Goal: Book appointment/travel/reservation

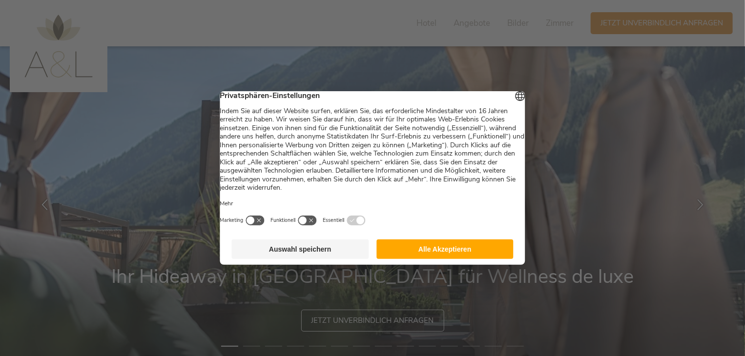
click at [320, 253] on button "Auswahl speichern" at bounding box center [300, 250] width 137 height 20
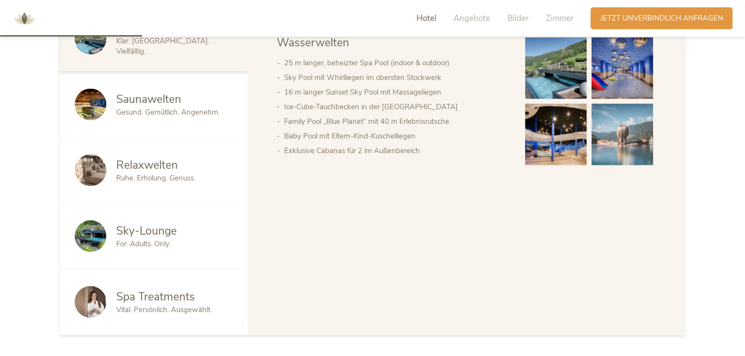
scroll to position [564, 0]
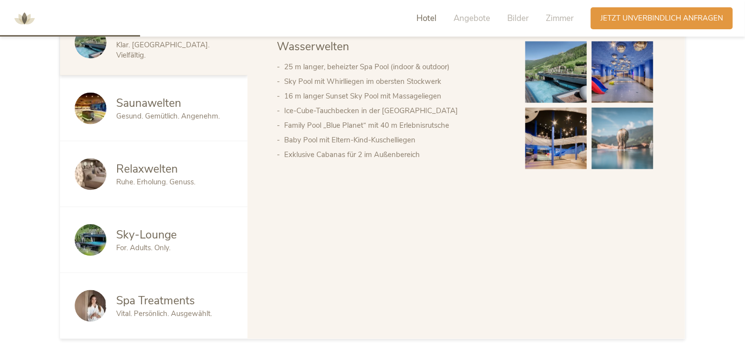
click at [88, 291] on img at bounding box center [91, 306] width 32 height 32
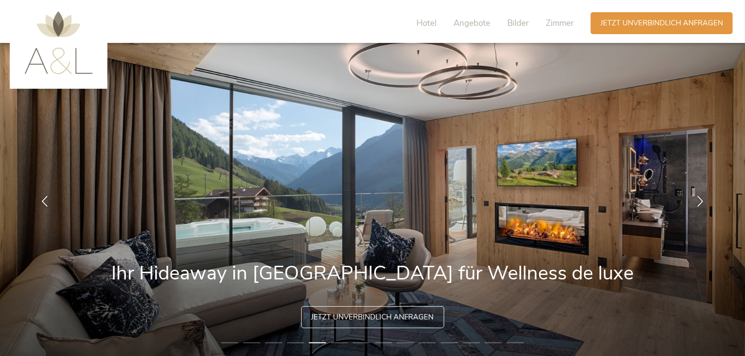
scroll to position [0, 0]
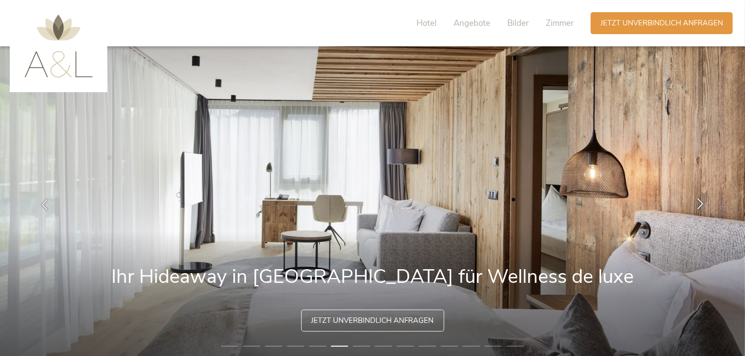
click at [704, 202] on icon at bounding box center [700, 204] width 11 height 11
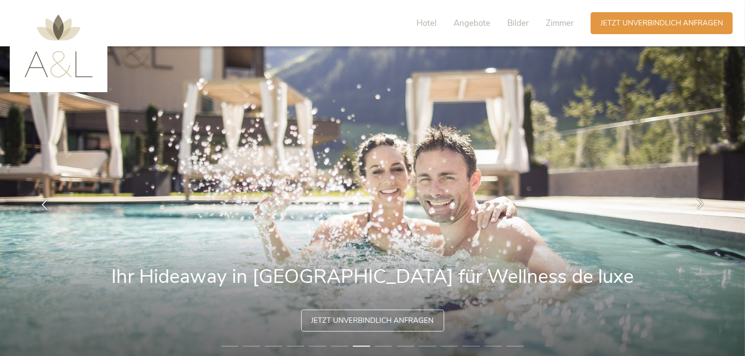
click at [704, 202] on icon at bounding box center [700, 204] width 11 height 11
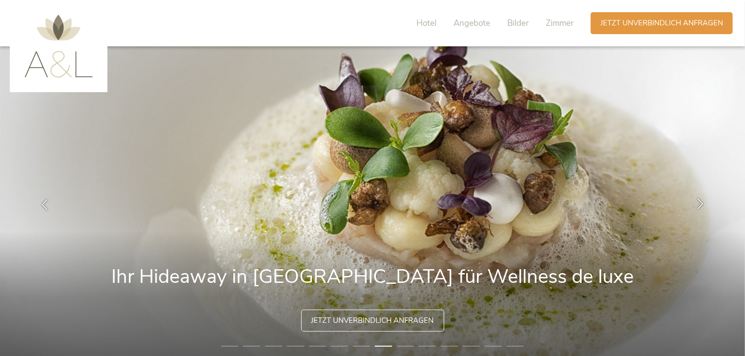
click at [704, 202] on icon at bounding box center [700, 204] width 11 height 11
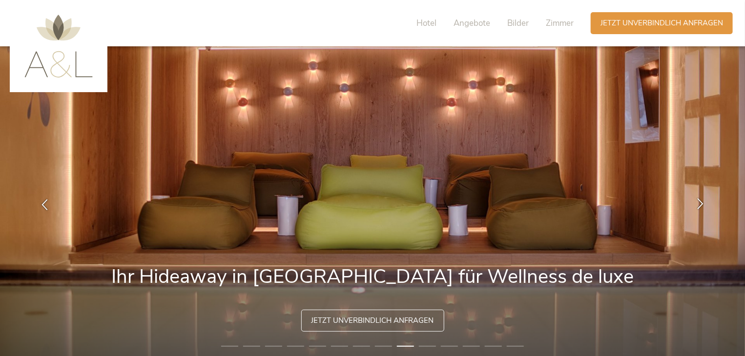
click at [704, 202] on icon at bounding box center [700, 204] width 11 height 11
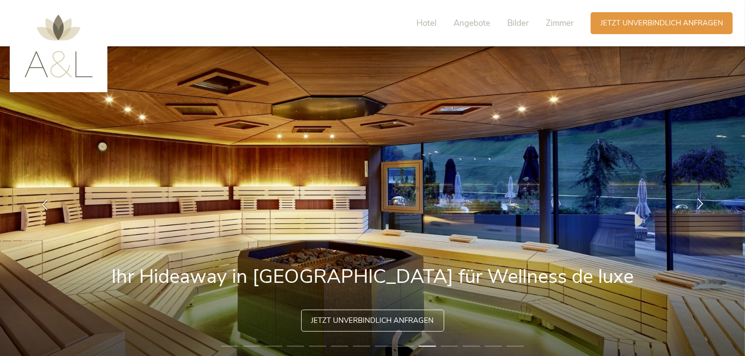
click at [704, 202] on icon at bounding box center [700, 204] width 11 height 11
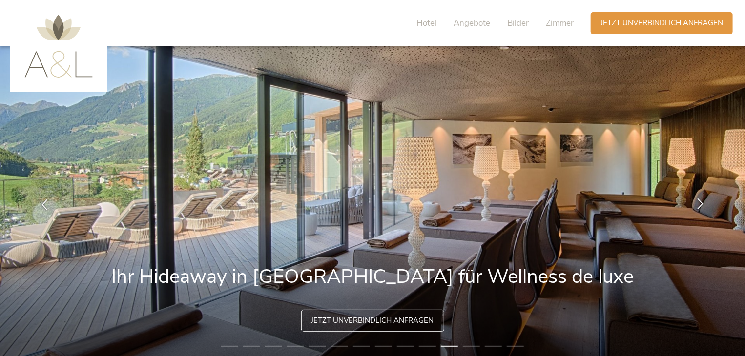
click at [704, 202] on icon at bounding box center [700, 204] width 11 height 11
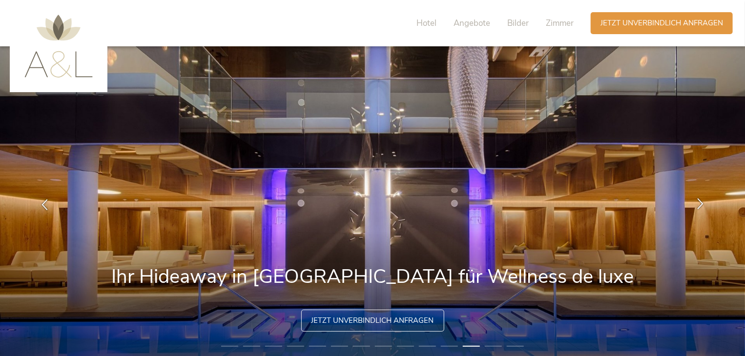
click at [704, 202] on icon at bounding box center [700, 204] width 11 height 11
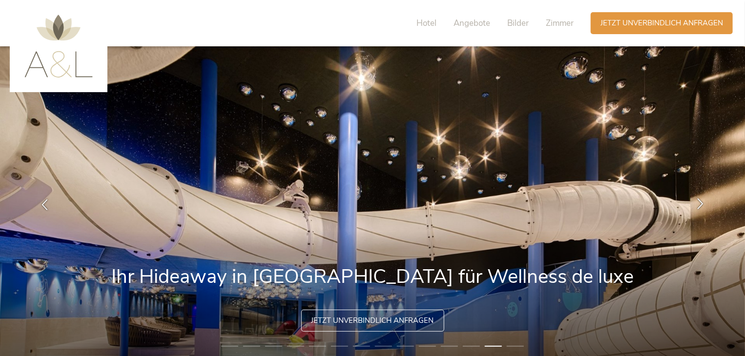
click at [704, 202] on icon at bounding box center [700, 204] width 11 height 11
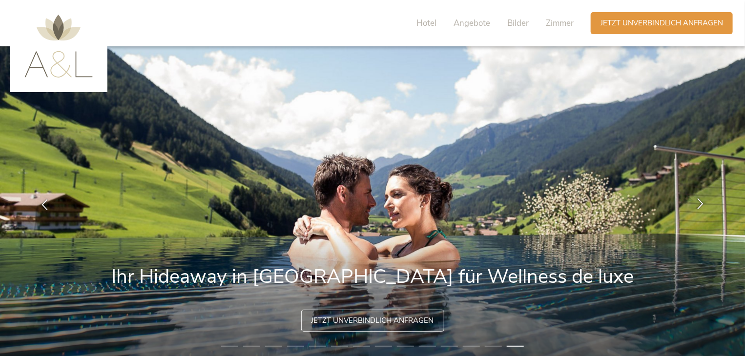
click at [704, 202] on icon at bounding box center [700, 204] width 11 height 11
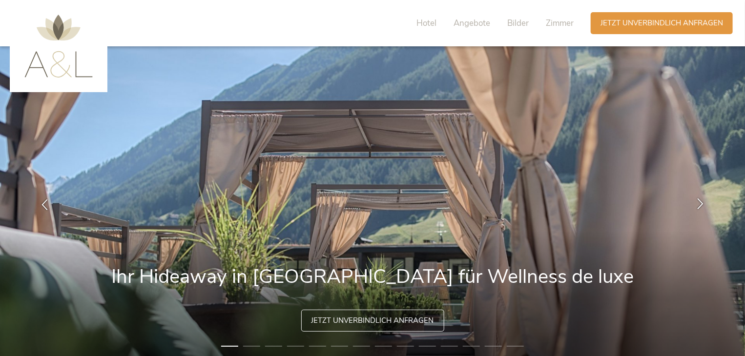
click at [704, 202] on icon at bounding box center [700, 204] width 11 height 11
click at [697, 204] on icon at bounding box center [700, 204] width 11 height 11
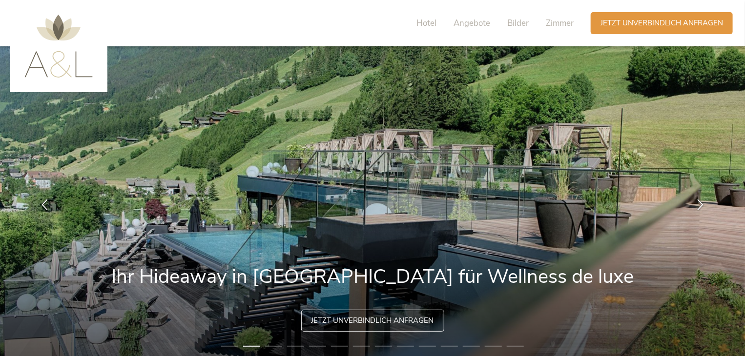
click at [72, 30] on img at bounding box center [58, 46] width 68 height 63
